Goal: Task Accomplishment & Management: Manage account settings

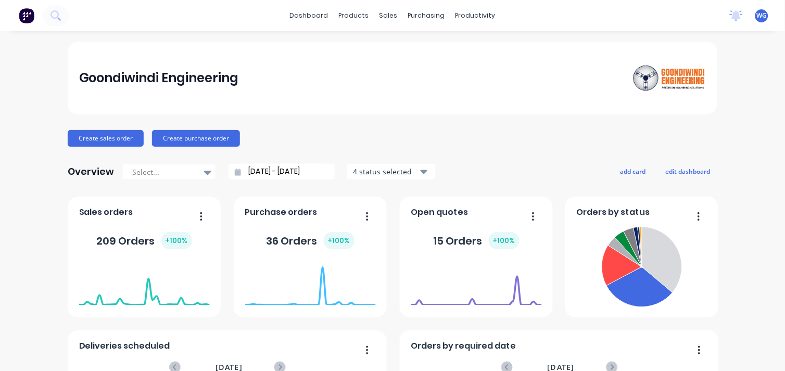
click at [192, 18] on div "dashboard products sales purchasing productivity dashboard products Product Cat…" at bounding box center [392, 15] width 785 height 31
click at [53, 14] on icon at bounding box center [56, 15] width 10 height 10
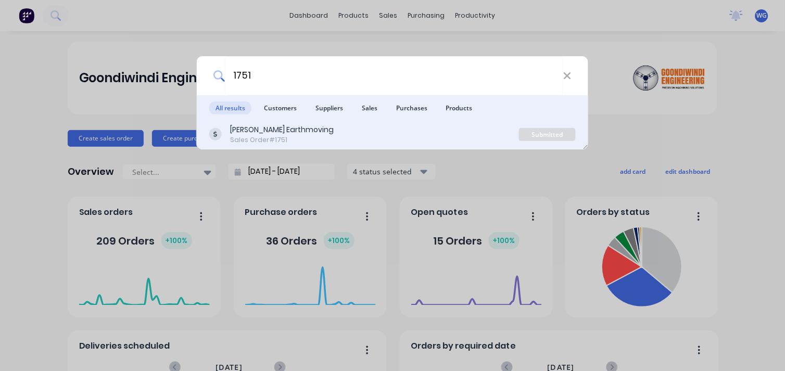
type input "1751"
click at [271, 133] on div "[PERSON_NAME] Earthmoving" at bounding box center [282, 129] width 104 height 11
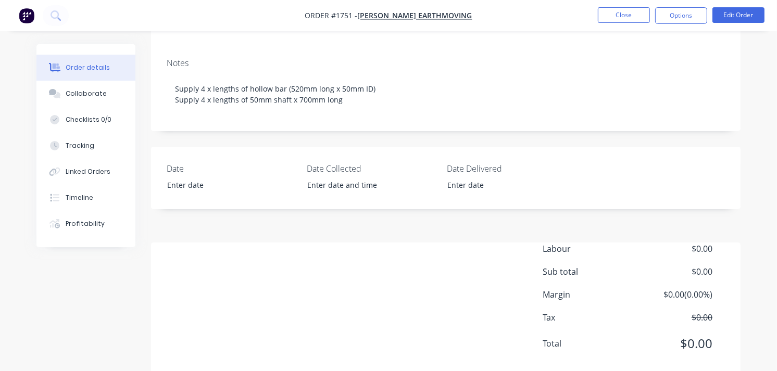
scroll to position [210, 0]
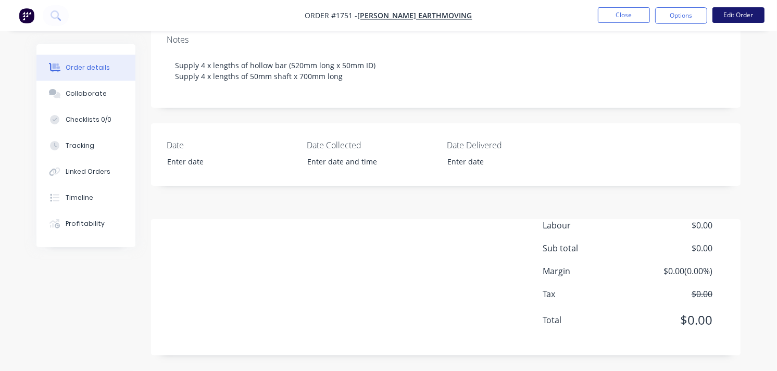
click at [733, 13] on button "Edit Order" at bounding box center [738, 15] width 52 height 16
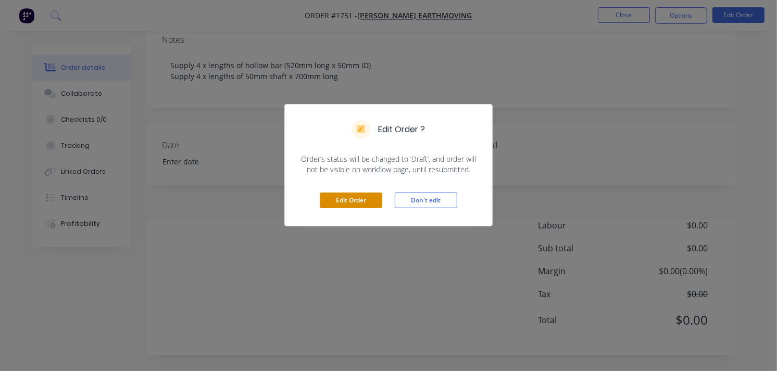
click at [370, 201] on button "Edit Order" at bounding box center [351, 201] width 62 height 16
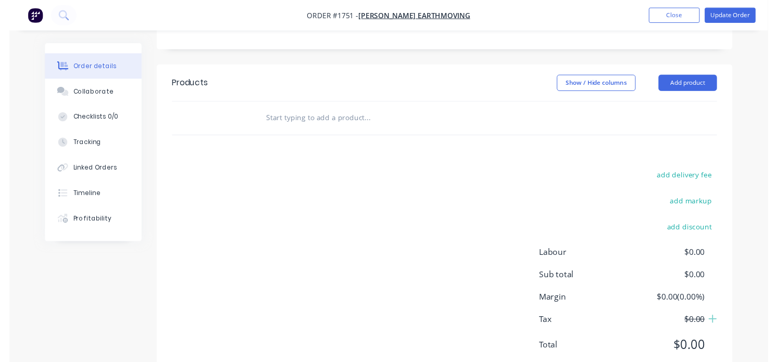
scroll to position [379, 0]
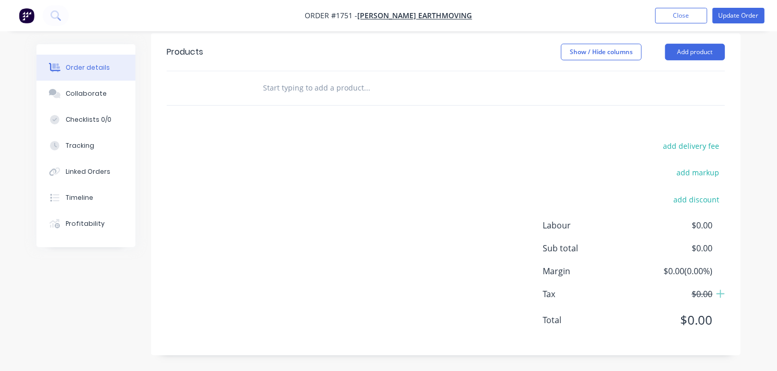
click at [300, 87] on input "text" at bounding box center [366, 88] width 208 height 21
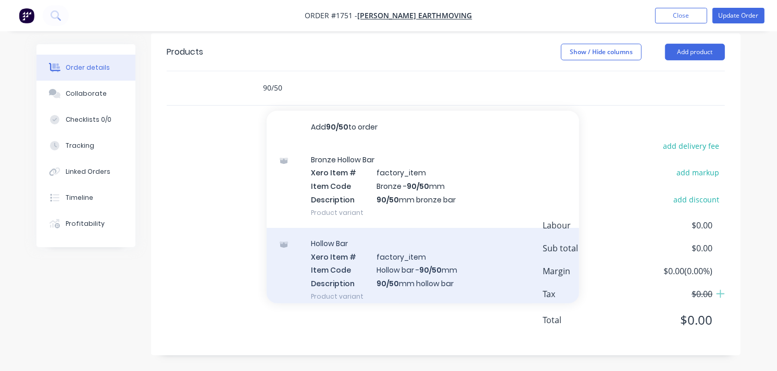
type input "90/50"
click at [423, 274] on div "Hollow Bar Xero Item # factory_item Item Code Hollow bar - 90/50 mm Description…" at bounding box center [423, 270] width 312 height 84
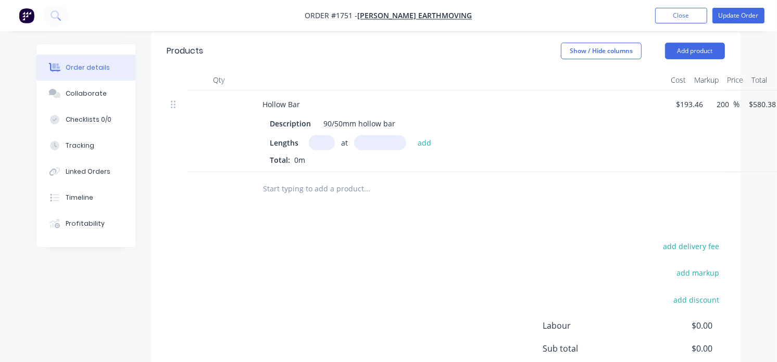
click at [311, 147] on input "text" at bounding box center [322, 142] width 26 height 15
type input "4"
click at [372, 143] on input "text" at bounding box center [380, 142] width 52 height 15
type input "520"
click at [412, 135] on button "add" at bounding box center [424, 142] width 24 height 14
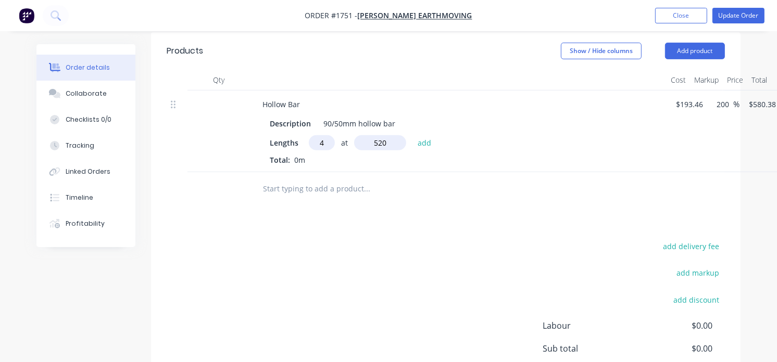
type input "$1,207.19"
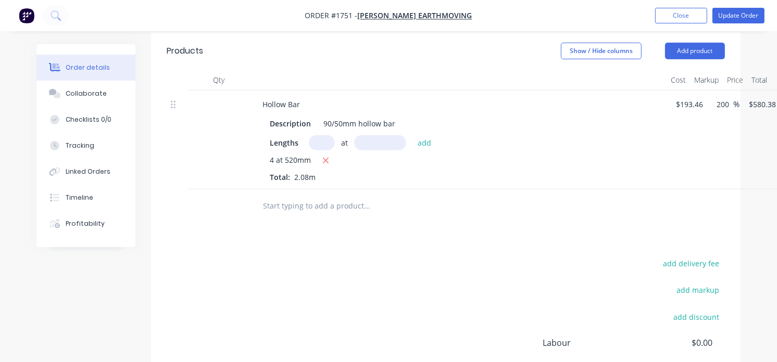
click at [346, 206] on input "text" at bounding box center [366, 206] width 208 height 21
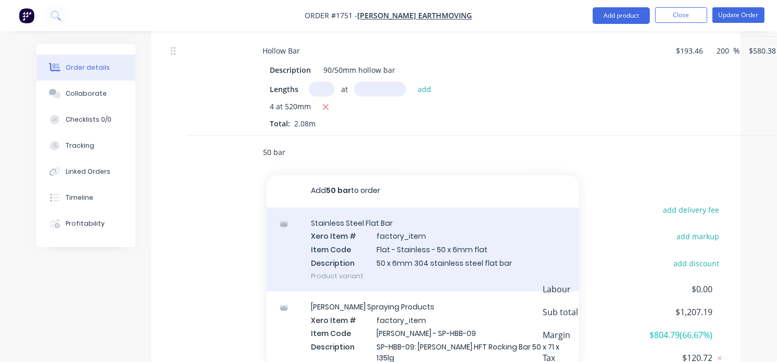
scroll to position [0, 0]
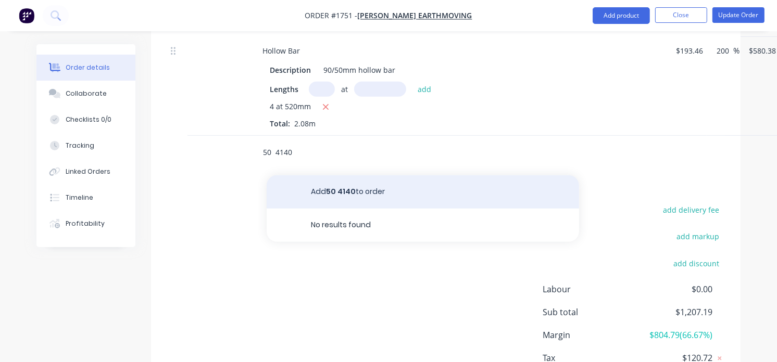
type input "50 4140"
click at [356, 188] on button "Add 50 4140 to order" at bounding box center [423, 191] width 312 height 33
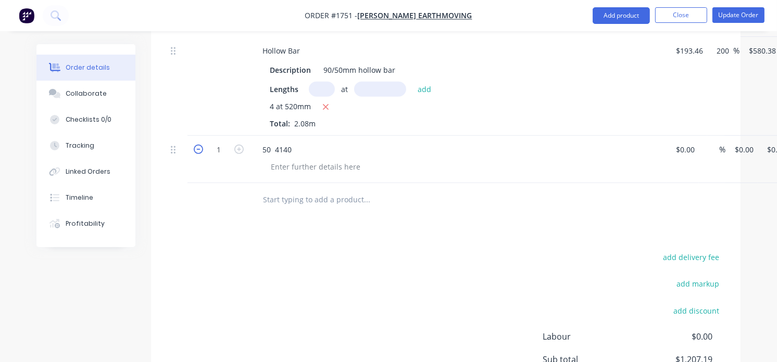
click at [198, 153] on icon "button" at bounding box center [198, 149] width 9 height 9
type input "0"
click at [350, 206] on input "text" at bounding box center [366, 200] width 208 height 21
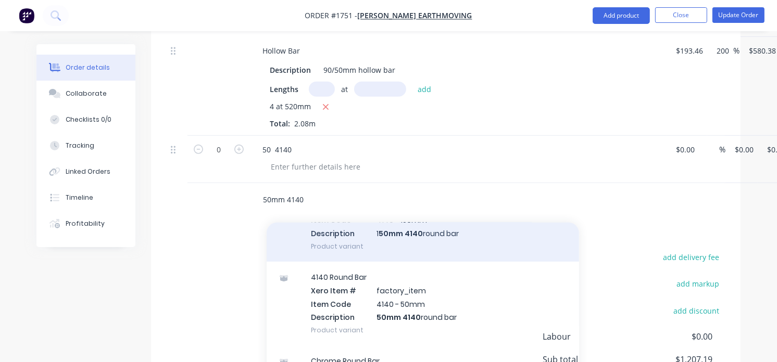
scroll to position [163, 0]
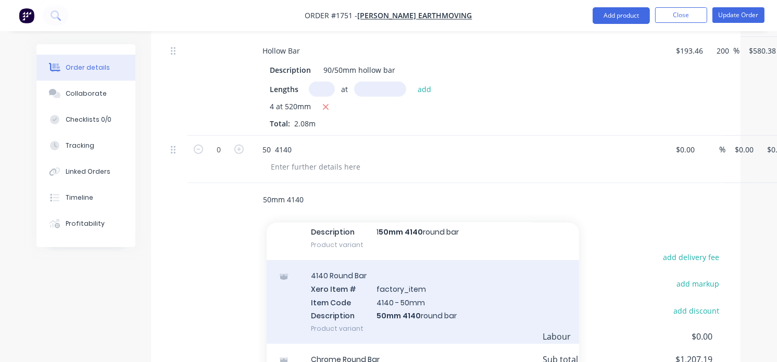
type input "50mm 4140"
click at [421, 312] on div "4140 Round Bar Xero Item # factory_item Item Code 4140 - 50mm Description 50mm …" at bounding box center [423, 302] width 312 height 84
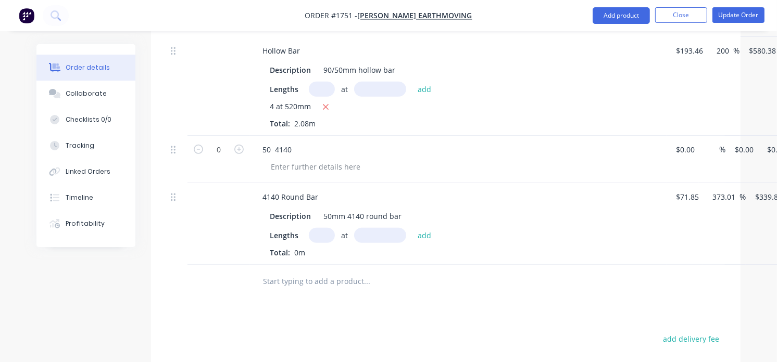
click at [322, 235] on input "text" at bounding box center [322, 235] width 26 height 15
type input "4"
click at [370, 234] on input "text" at bounding box center [380, 235] width 52 height 15
type input "700mm"
click at [420, 237] on button "add" at bounding box center [424, 235] width 24 height 14
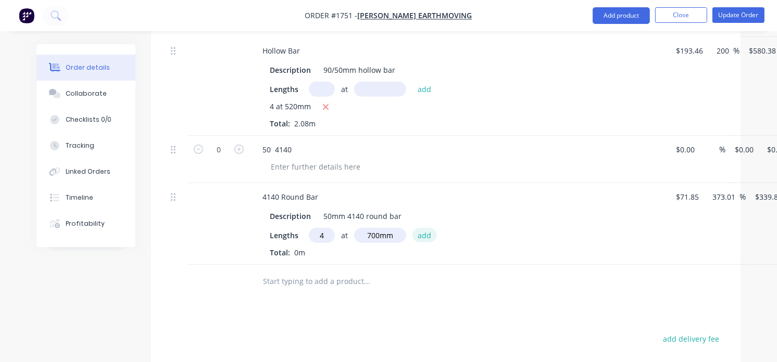
type input "$951.61"
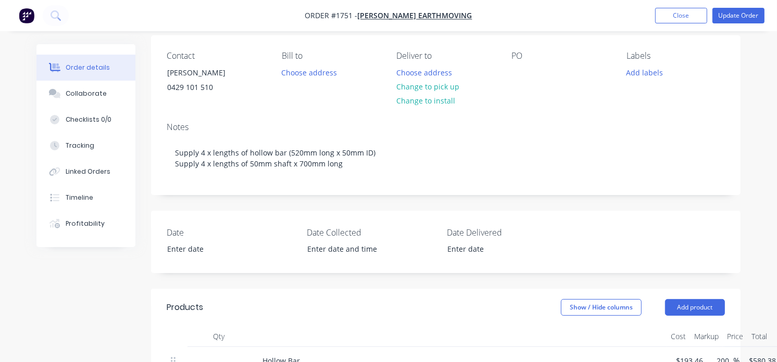
scroll to position [144, 0]
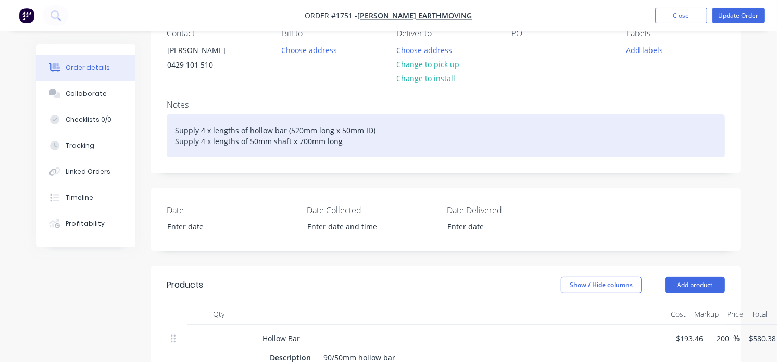
click at [352, 146] on div "Supply 4 x lengths of hollow bar (520mm long x 50mm ID) Supply 4 x lengths of 5…" at bounding box center [446, 136] width 558 height 43
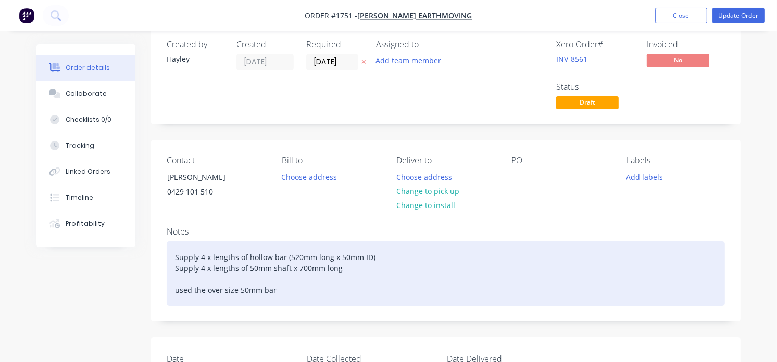
scroll to position [6, 0]
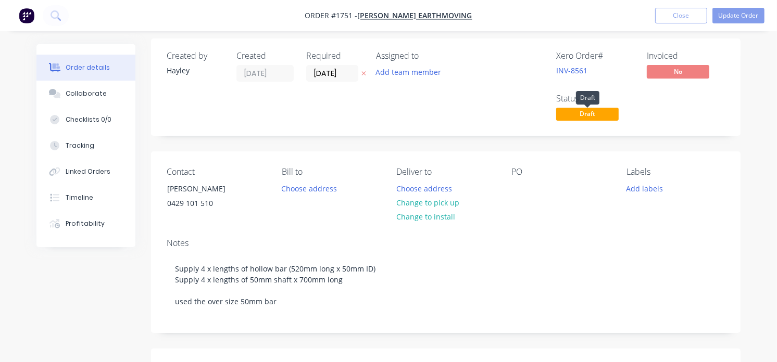
click at [602, 114] on span "Draft" at bounding box center [587, 114] width 62 height 13
click at [750, 18] on button "Update Order" at bounding box center [738, 16] width 52 height 16
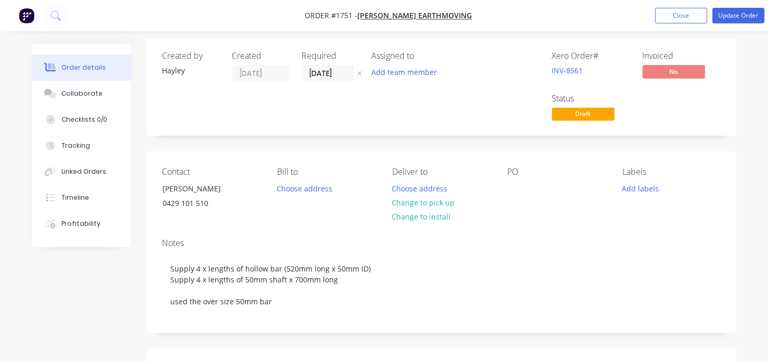
scroll to position [0, 0]
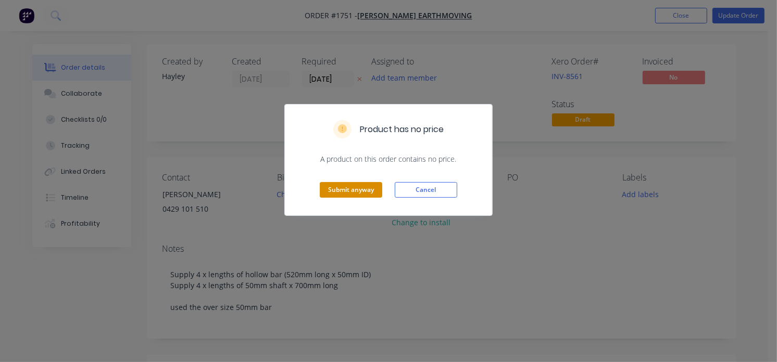
click at [348, 190] on button "Submit anyway" at bounding box center [351, 190] width 62 height 16
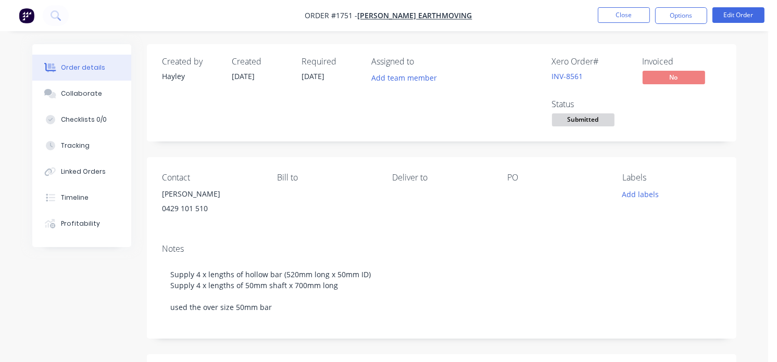
click at [596, 120] on span "Submitted" at bounding box center [583, 120] width 62 height 13
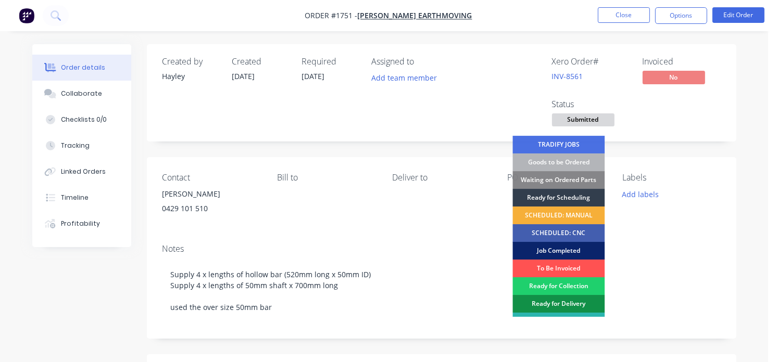
click at [559, 250] on div "Job Completed" at bounding box center [558, 251] width 92 height 18
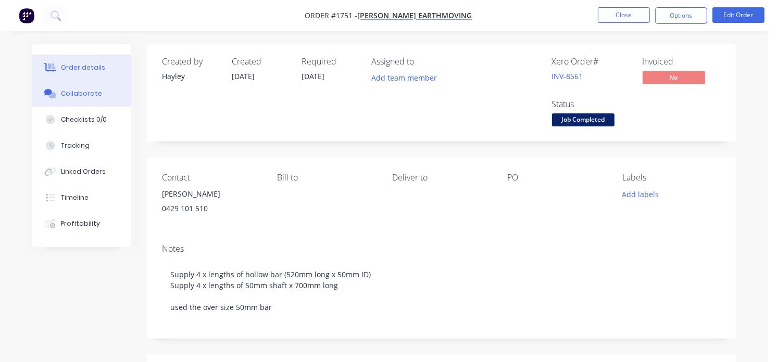
click at [78, 92] on div "Collaborate" at bounding box center [81, 93] width 41 height 9
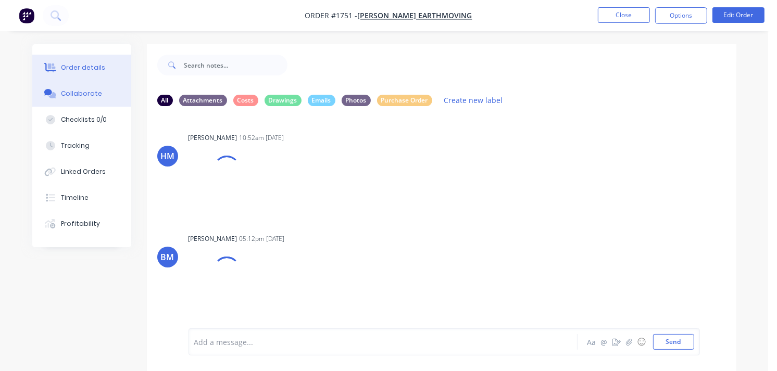
click at [80, 75] on button "Order details" at bounding box center [81, 68] width 99 height 26
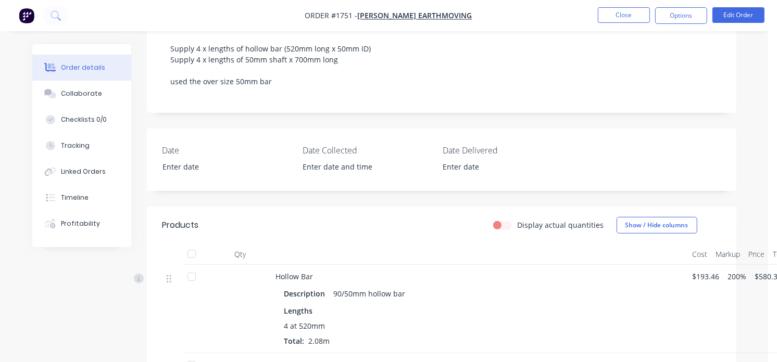
scroll to position [226, 0]
click at [82, 195] on div "Timeline" at bounding box center [75, 197] width 28 height 9
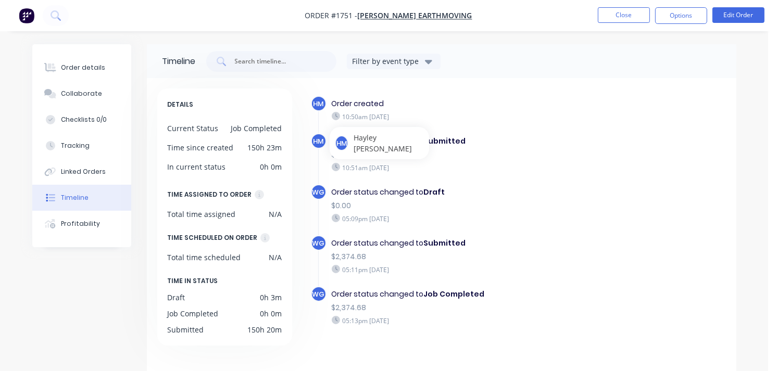
click at [80, 193] on div "Timeline" at bounding box center [75, 197] width 28 height 9
click at [76, 146] on div "Tracking" at bounding box center [75, 145] width 29 height 9
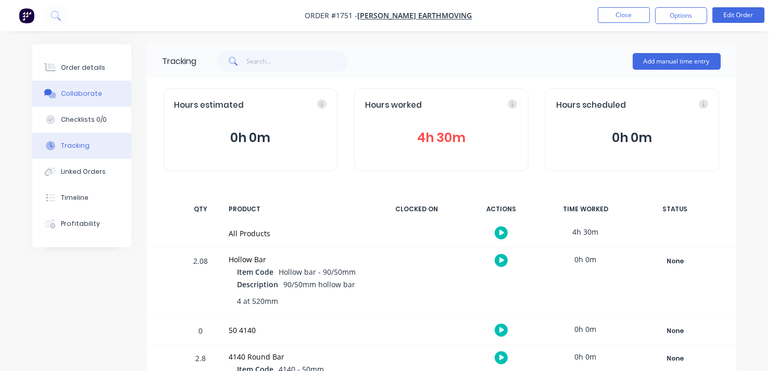
click at [80, 89] on div "Collaborate" at bounding box center [81, 93] width 41 height 9
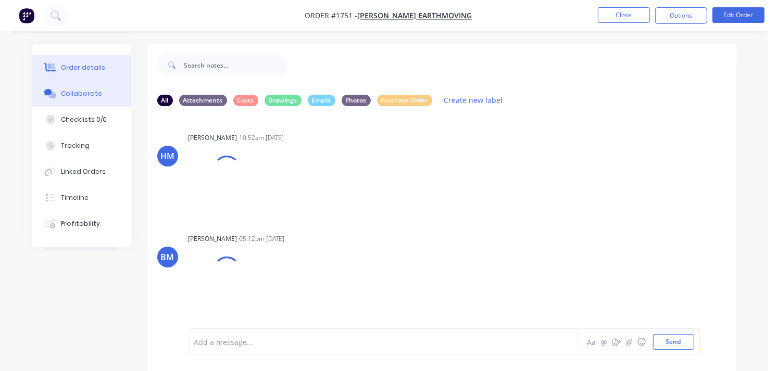
click at [85, 77] on button "Order details" at bounding box center [81, 68] width 99 height 26
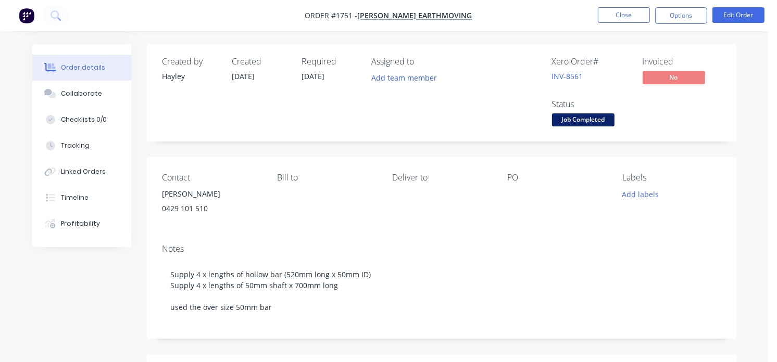
click at [25, 19] on img "button" at bounding box center [27, 16] width 16 height 16
